Goal: Transaction & Acquisition: Subscribe to service/newsletter

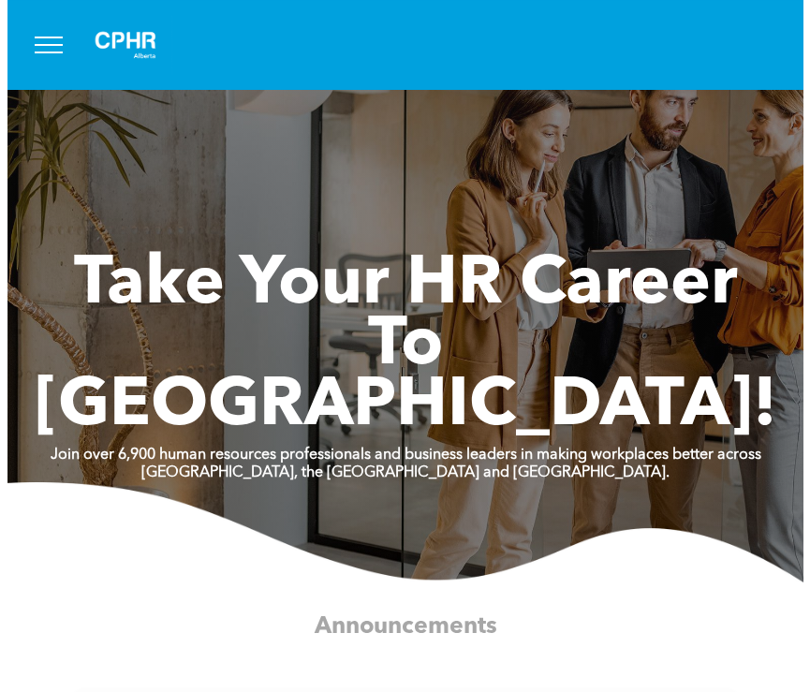
scroll to position [131, 0]
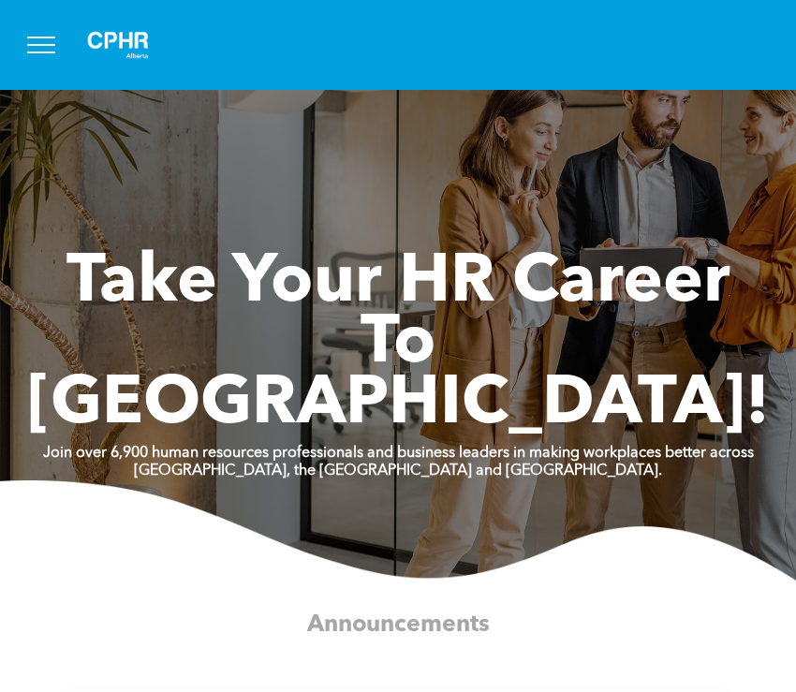
click at [48, 57] on button "menu" at bounding box center [41, 45] width 49 height 49
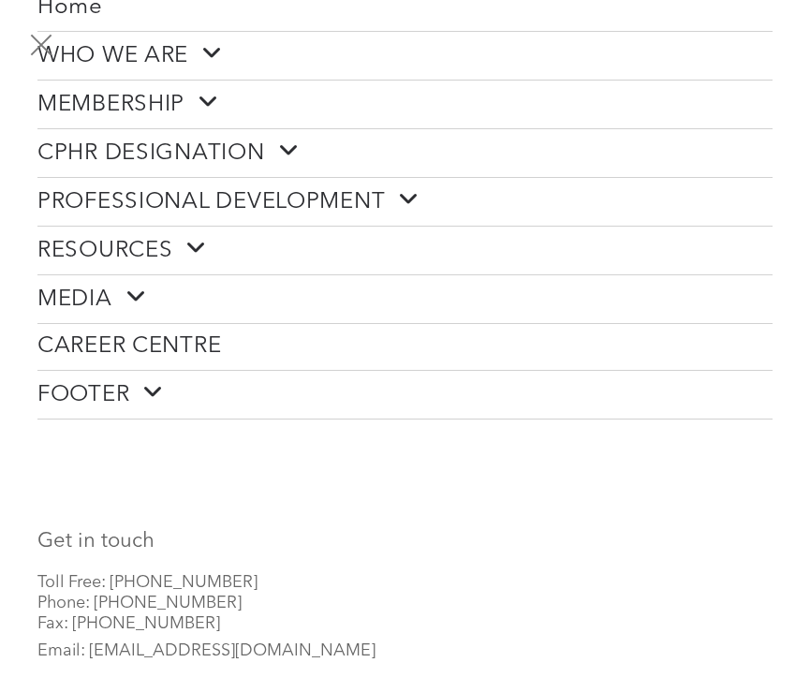
scroll to position [0, 0]
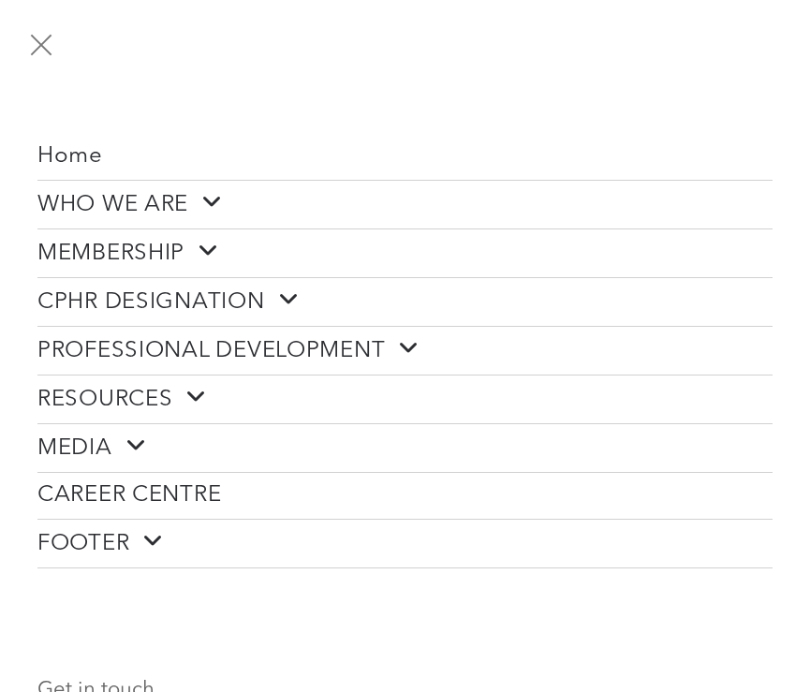
click at [82, 156] on span "Home" at bounding box center [70, 156] width 66 height 27
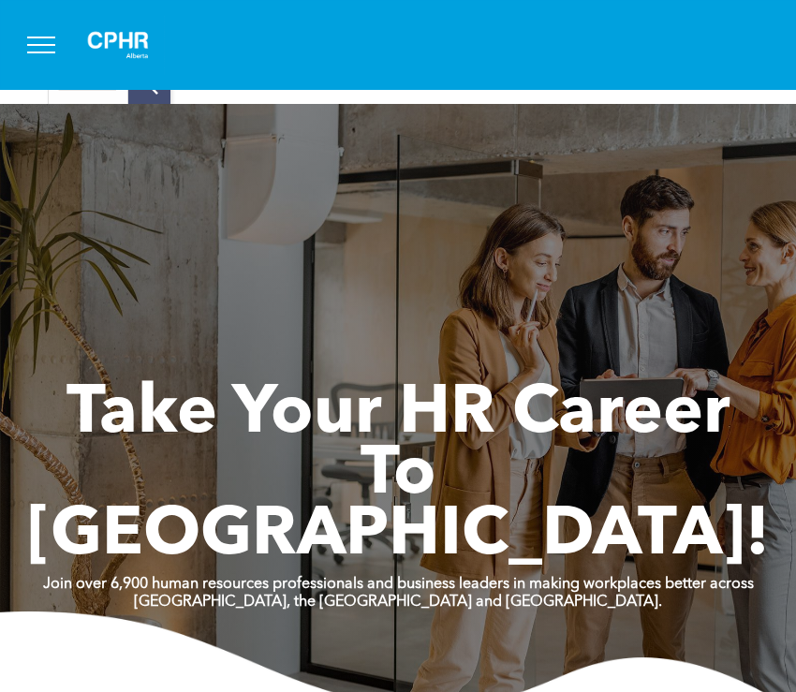
click at [46, 51] on span "menu" at bounding box center [41, 52] width 28 height 2
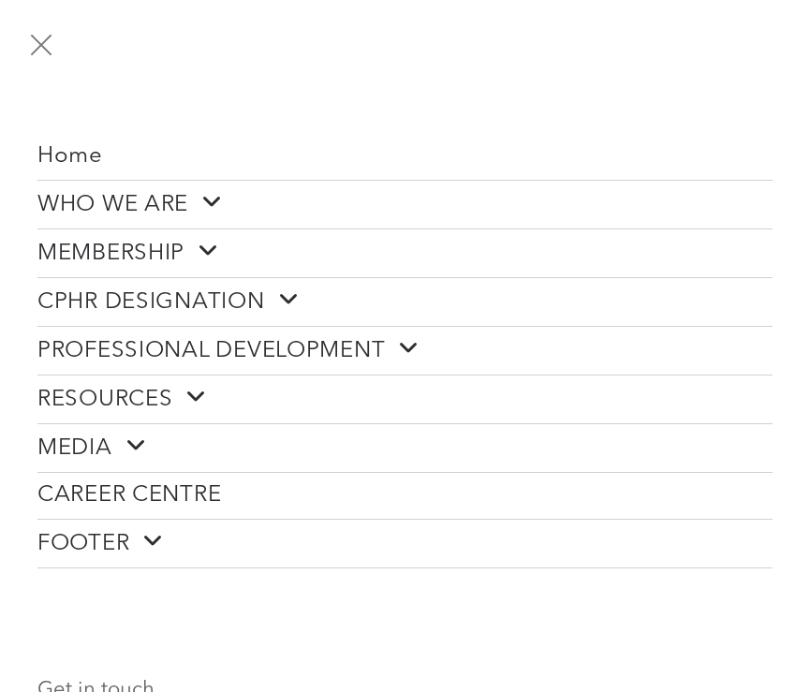
click at [166, 242] on span "MEMBERSHIP" at bounding box center [128, 253] width 182 height 29
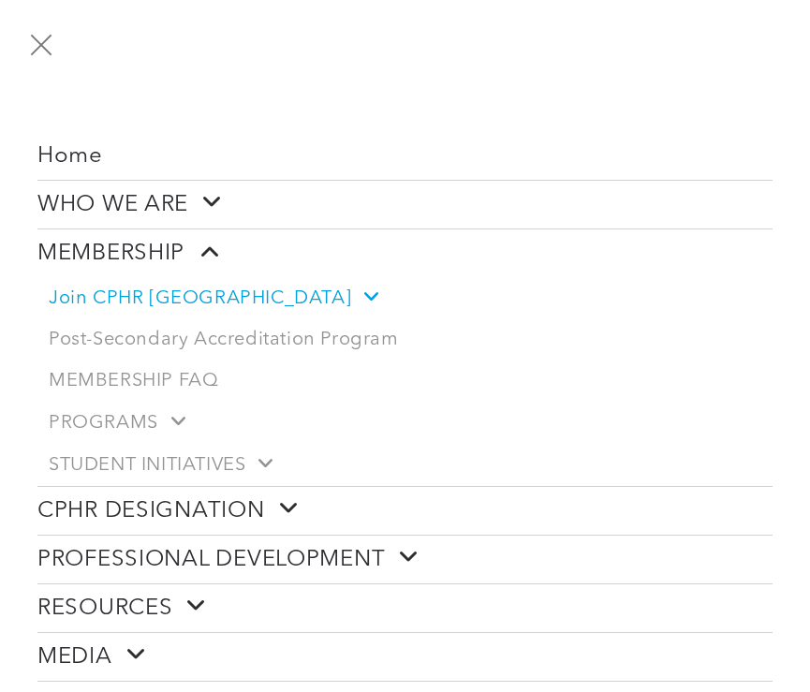
click at [88, 312] on link "Join CPHR [GEOGRAPHIC_DATA]" at bounding box center [404, 298] width 735 height 42
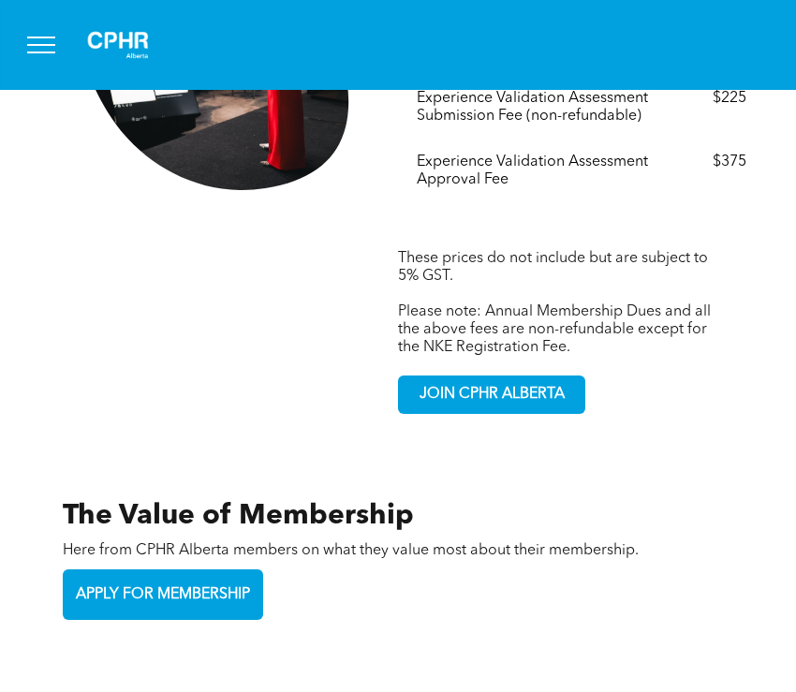
scroll to position [3999, 0]
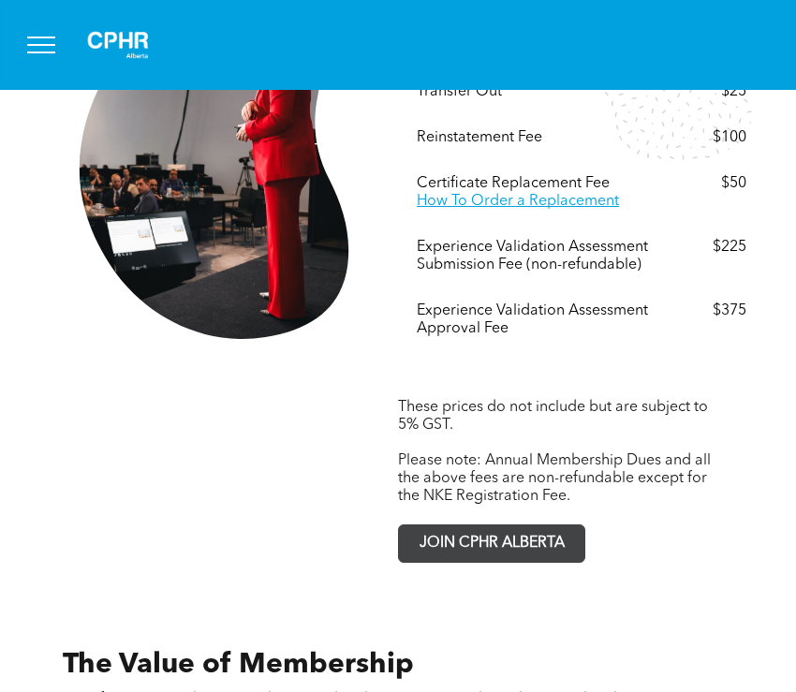
click at [506, 525] on span "JOIN CPHR ALBERTA" at bounding box center [492, 543] width 158 height 37
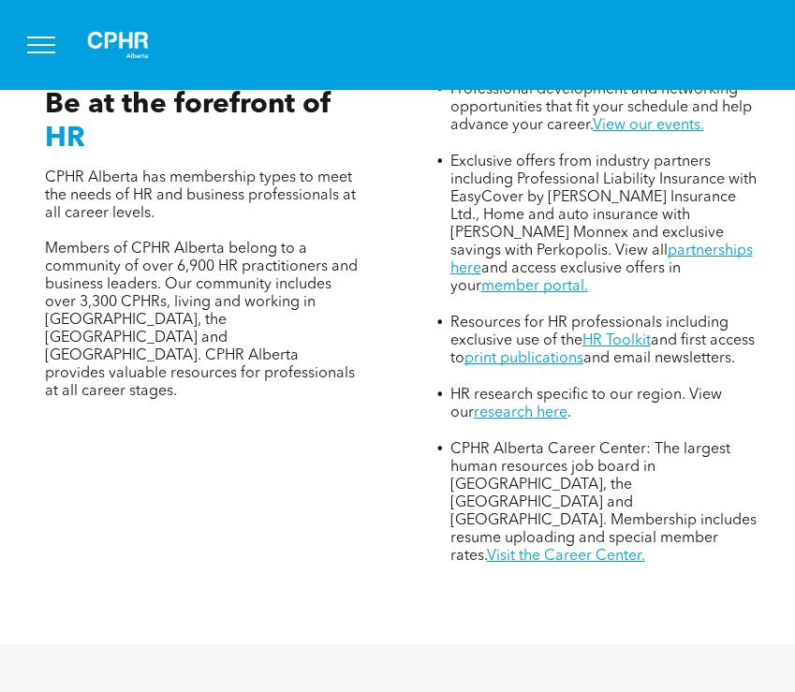
scroll to position [0, 0]
